Goal: Transaction & Acquisition: Purchase product/service

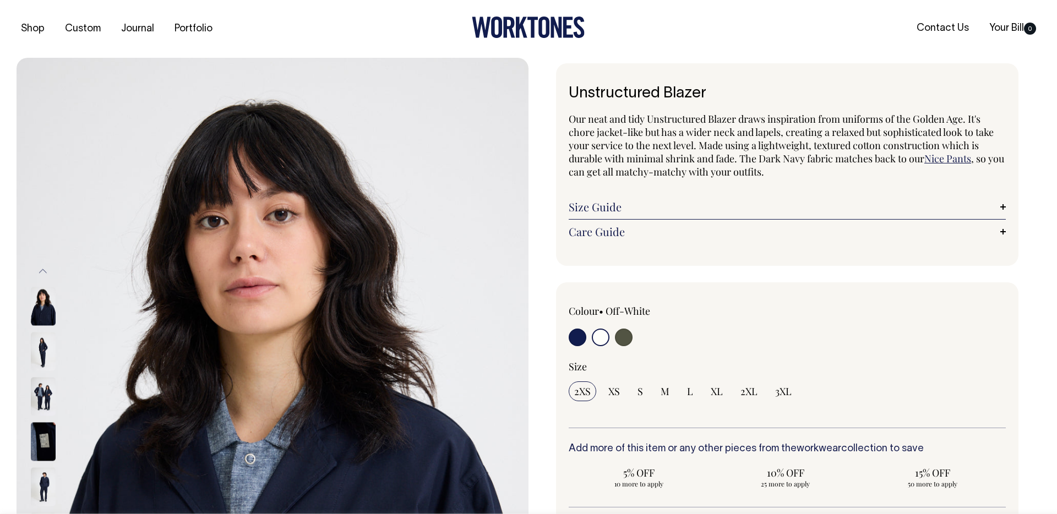
click at [627, 331] on input "radio" at bounding box center [624, 338] width 18 height 18
radio input "true"
select select "Olive"
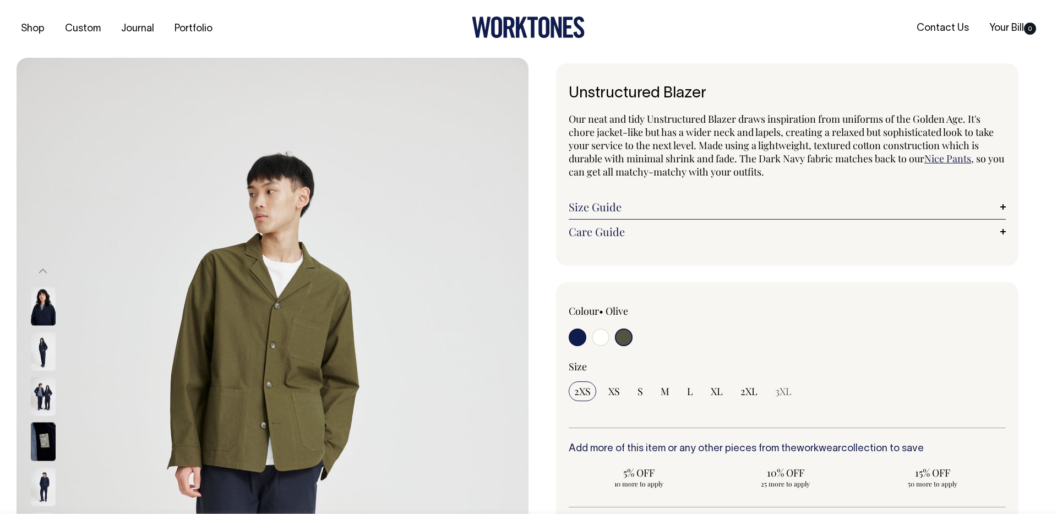
click at [627, 335] on input "radio" at bounding box center [624, 338] width 18 height 18
click at [578, 335] on input "radio" at bounding box center [578, 338] width 18 height 18
radio input "true"
select select "Dark Navy"
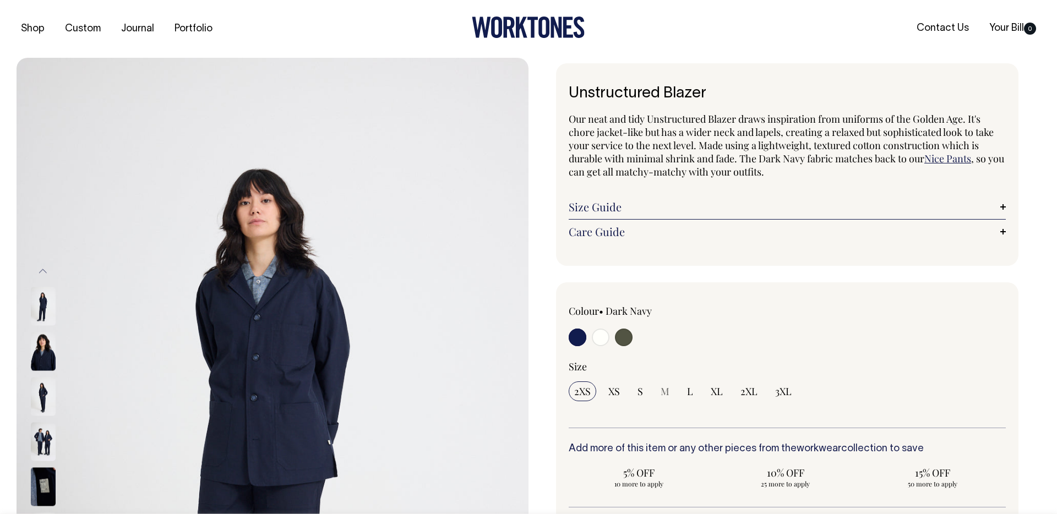
click at [619, 337] on input "radio" at bounding box center [624, 338] width 18 height 18
radio input "true"
select select "Olive"
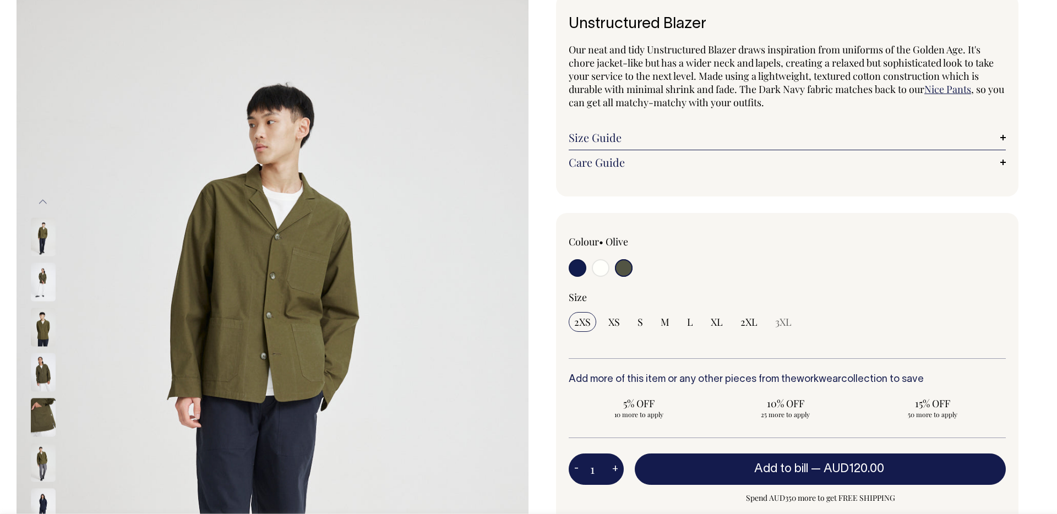
scroll to position [70, 0]
click at [35, 368] on img at bounding box center [43, 371] width 25 height 39
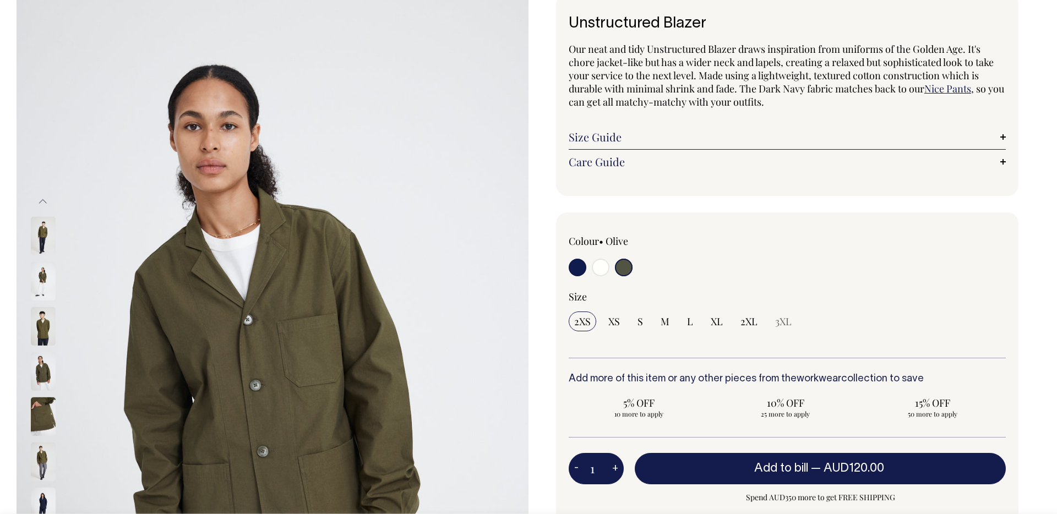
click at [45, 355] on img at bounding box center [43, 371] width 25 height 39
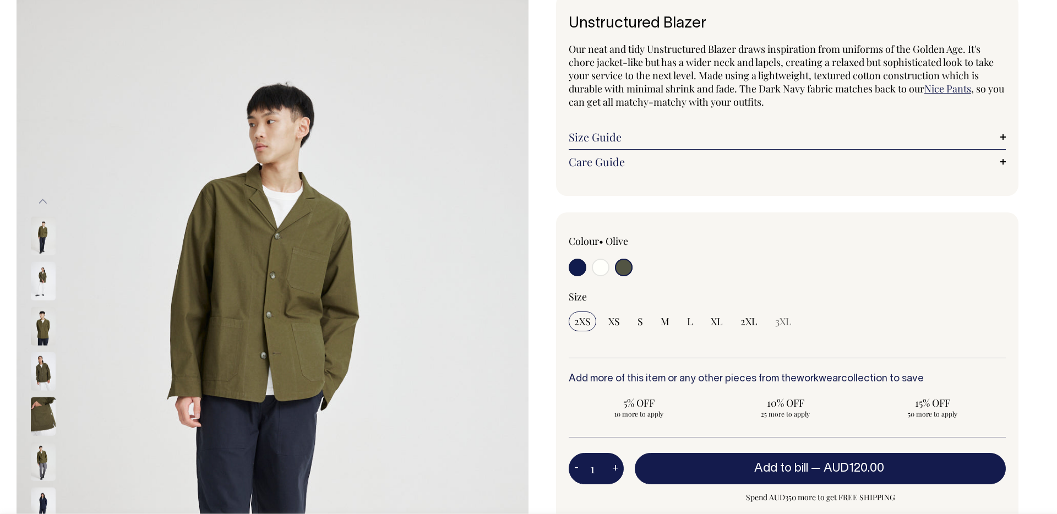
click at [46, 335] on img at bounding box center [43, 326] width 25 height 39
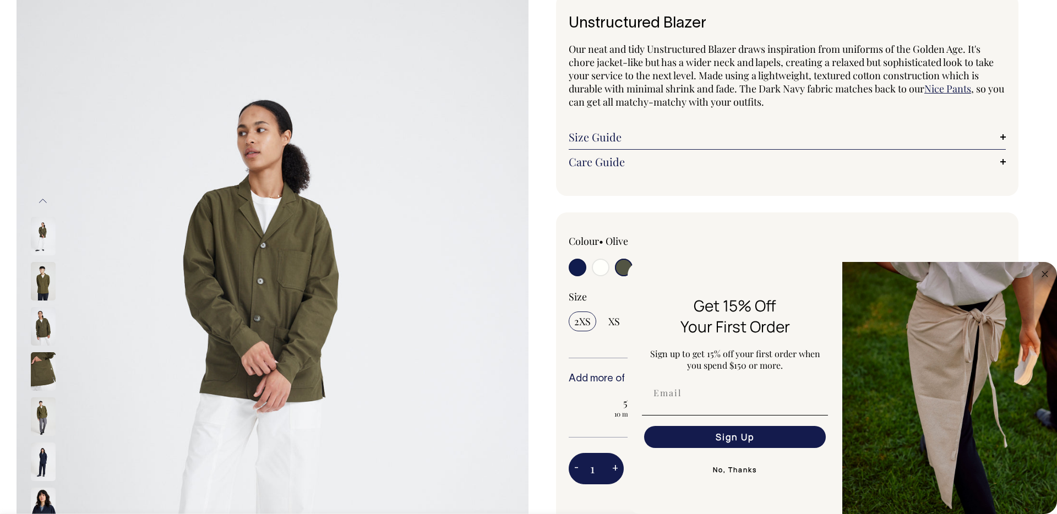
click at [43, 459] on img at bounding box center [43, 462] width 25 height 39
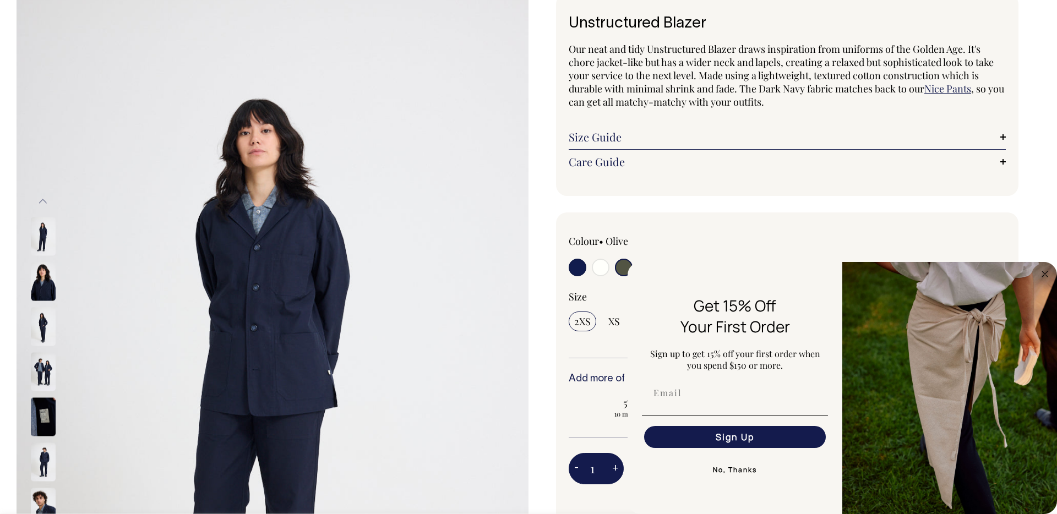
click at [51, 372] on img at bounding box center [43, 371] width 25 height 39
click at [47, 247] on img at bounding box center [43, 236] width 25 height 39
click at [51, 355] on img at bounding box center [43, 371] width 25 height 39
click at [51, 499] on img at bounding box center [43, 507] width 25 height 39
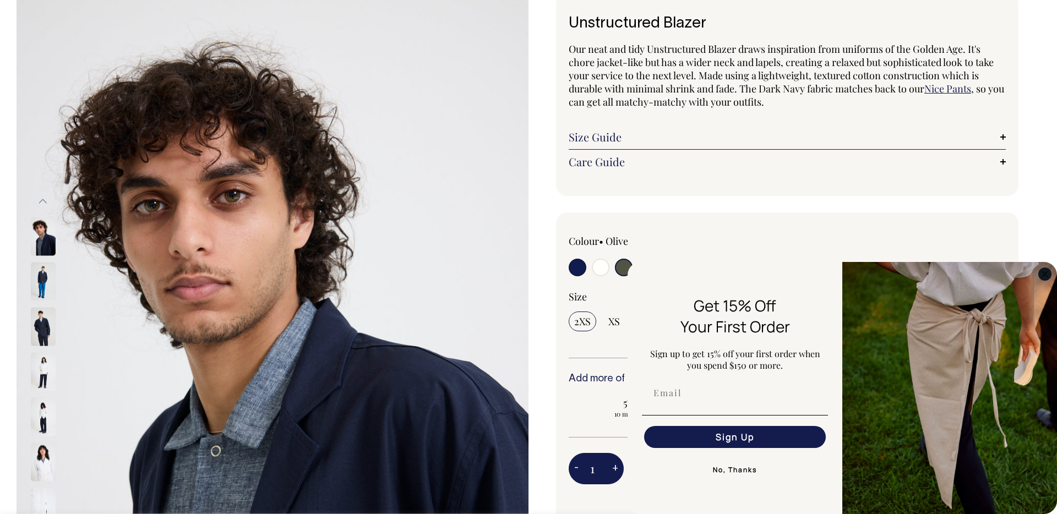
click at [1044, 274] on icon "Close dialog" at bounding box center [1045, 274] width 6 height 6
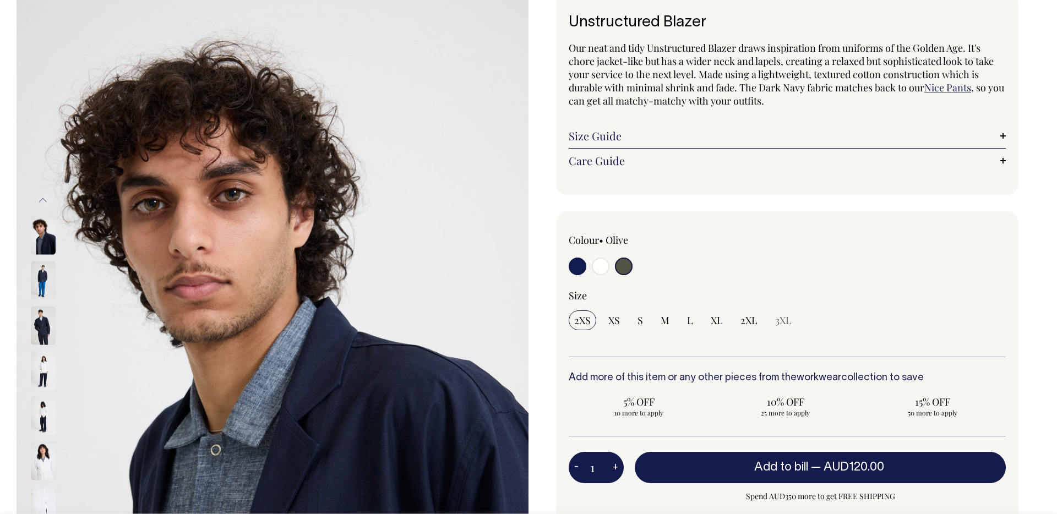
scroll to position [72, 0]
click at [48, 282] on img at bounding box center [43, 279] width 25 height 39
